Goal: Find specific page/section: Find specific page/section

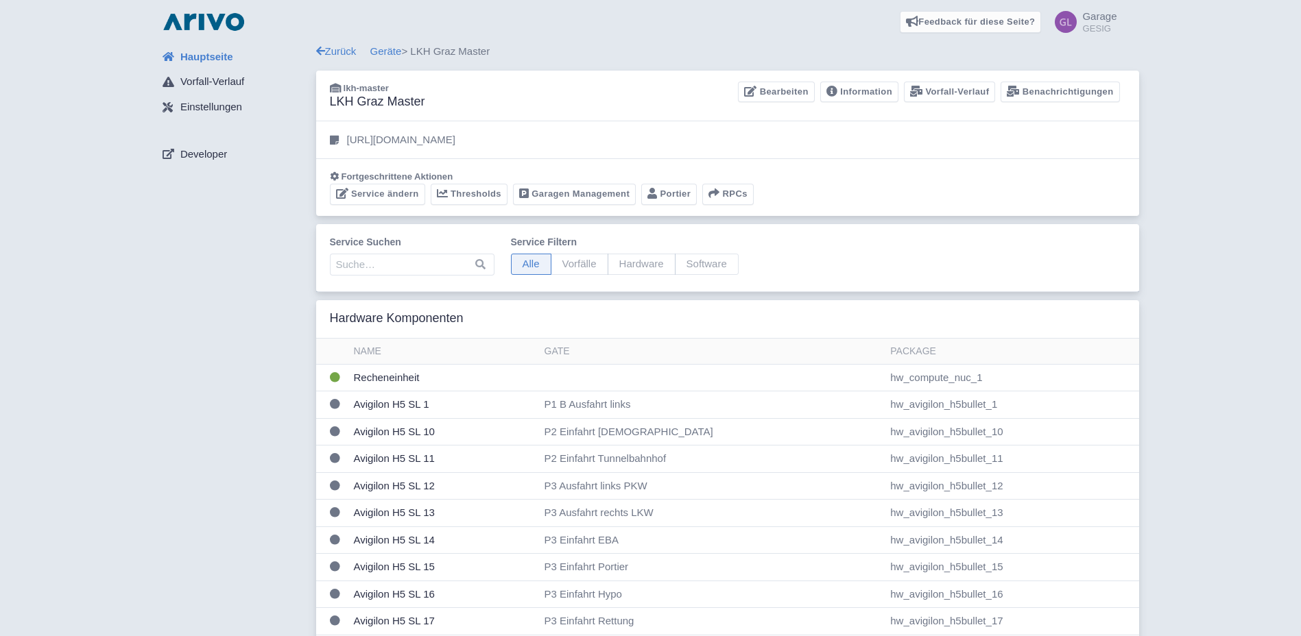
click at [570, 193] on link "Garagen Management" at bounding box center [574, 194] width 123 height 21
click at [551, 192] on link "Garagen Management" at bounding box center [574, 194] width 123 height 21
click at [564, 193] on link "Garagen Management" at bounding box center [574, 194] width 123 height 21
